Goal: Information Seeking & Learning: Find specific fact

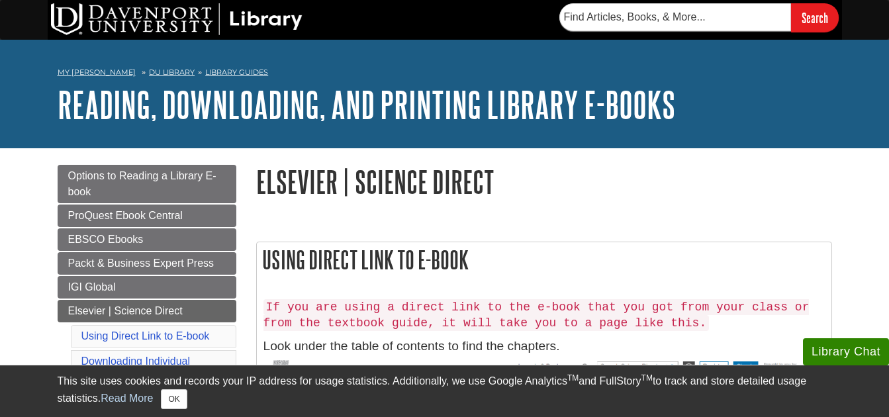
scroll to position [132, 0]
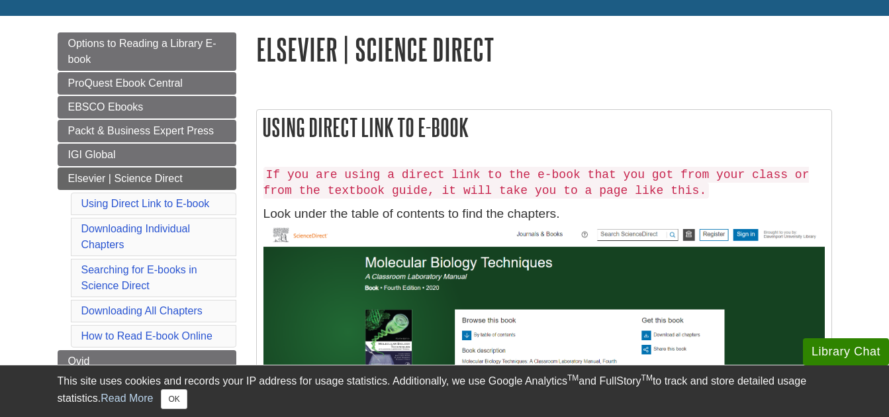
click at [348, 128] on h2 "Using Direct Link to E-book" at bounding box center [544, 127] width 574 height 35
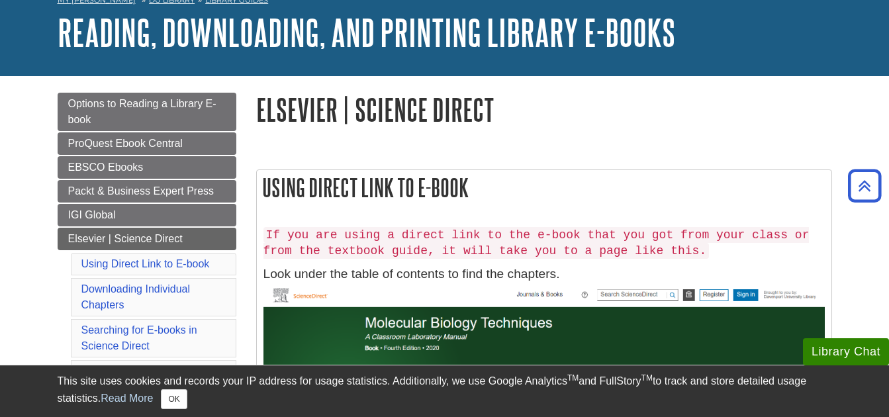
scroll to position [0, 0]
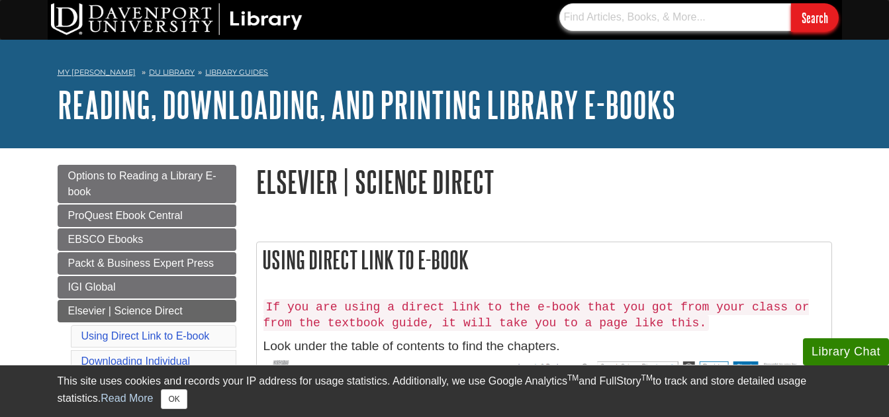
click at [577, 21] on input "text" at bounding box center [675, 17] width 232 height 28
paste input "[URL][DOMAIN_NAME][US_VEHICLE_IDENTIFICATION_NUMBER]"
type input "[URL][DOMAIN_NAME][US_VEHICLE_IDENTIFICATION_NUMBER]"
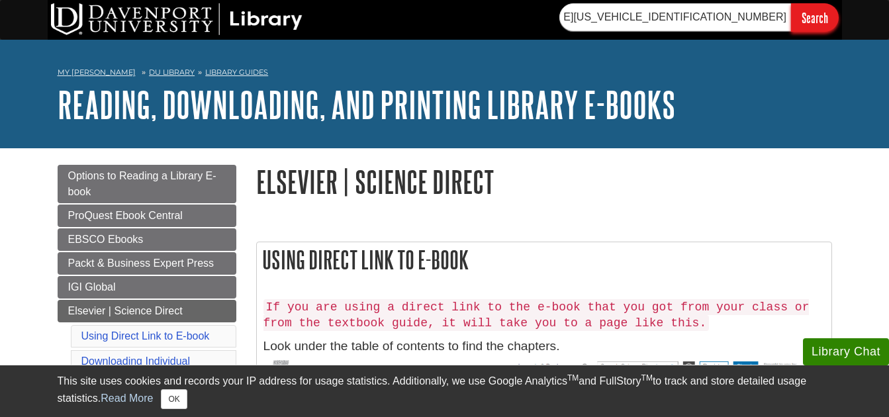
click at [800, 17] on input "Search" at bounding box center [815, 17] width 48 height 28
click at [711, 21] on input "[URL][DOMAIN_NAME][US_VEHICLE_IDENTIFICATION_NUMBER]" at bounding box center [675, 17] width 232 height 28
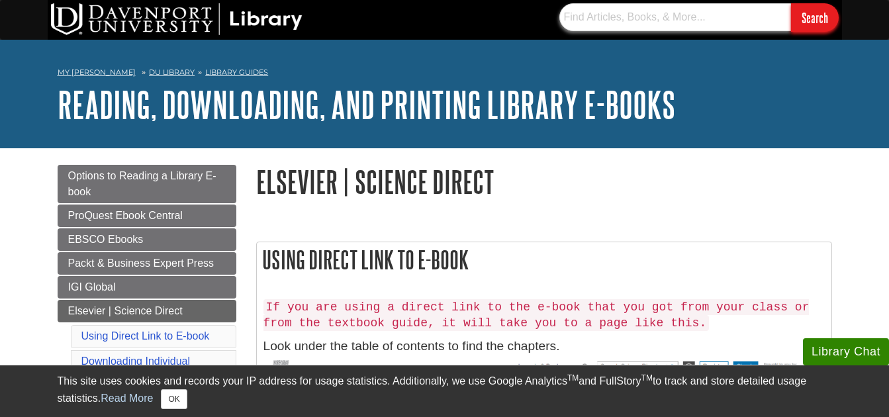
paste input "Automation in Construction"
type input "Automation in Construction"
click at [791, 3] on input "Search" at bounding box center [815, 17] width 48 height 28
